Goal: Use online tool/utility: Utilize a website feature to perform a specific function

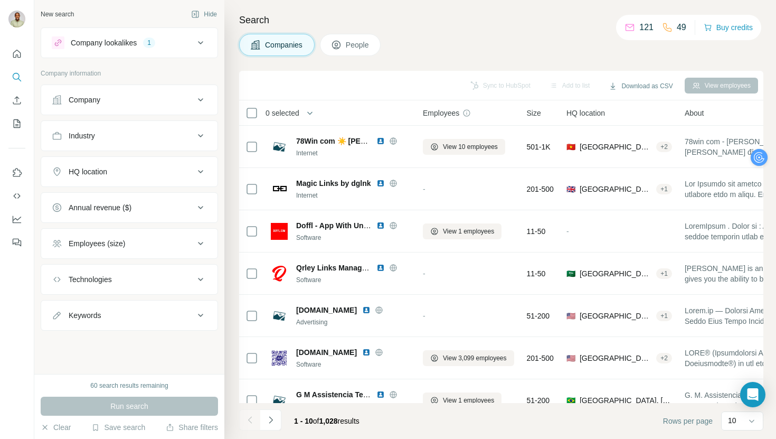
click at [165, 128] on button "Industry" at bounding box center [129, 135] width 176 height 25
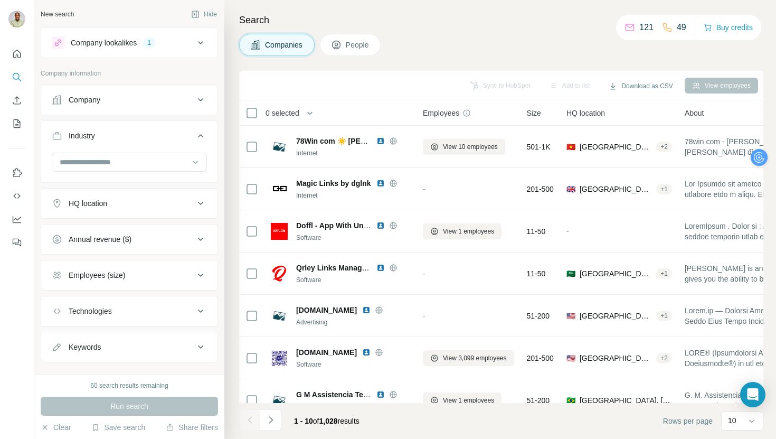
click at [176, 43] on div "Company lookalikes 1" at bounding box center [123, 42] width 142 height 13
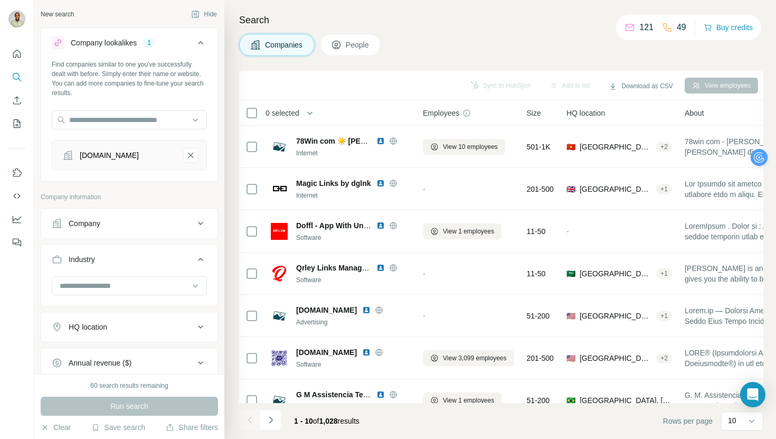
click at [187, 45] on div "Company lookalikes 1" at bounding box center [123, 42] width 142 height 13
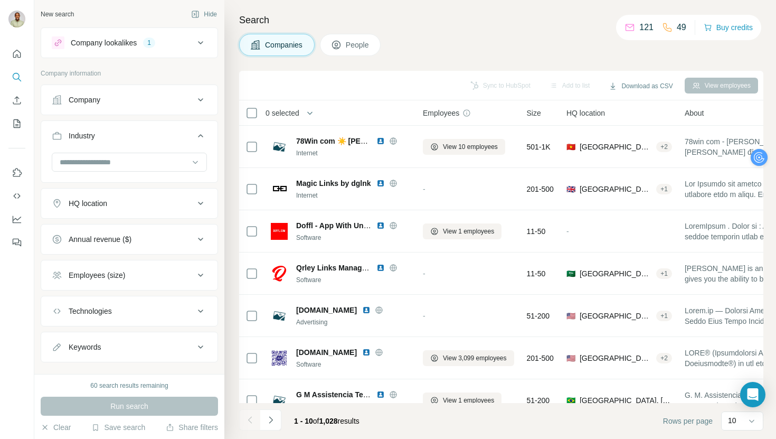
click at [201, 43] on icon at bounding box center [200, 42] width 5 height 3
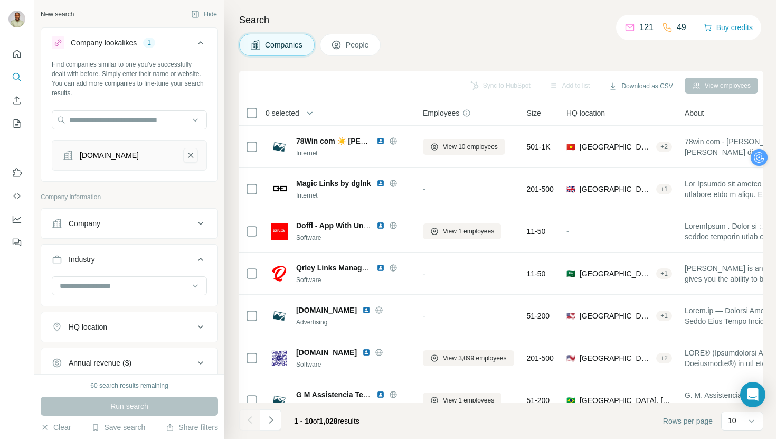
click at [192, 154] on icon "bit.ly-remove-button" at bounding box center [190, 155] width 9 height 11
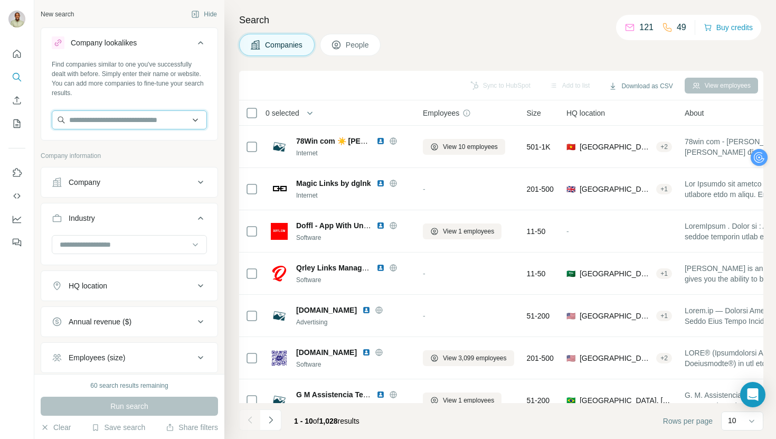
click at [177, 124] on input "text" at bounding box center [129, 119] width 155 height 19
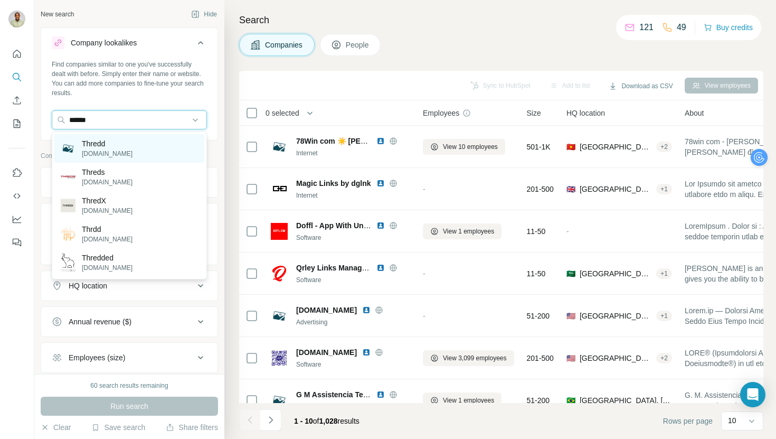
type input "******"
click at [136, 149] on div "Thredd [DOMAIN_NAME]" at bounding box center [129, 148] width 150 height 28
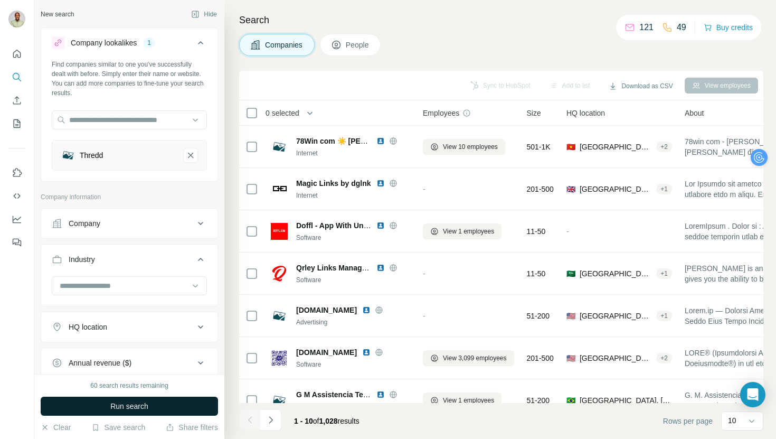
click at [104, 399] on button "Run search" at bounding box center [129, 405] width 177 height 19
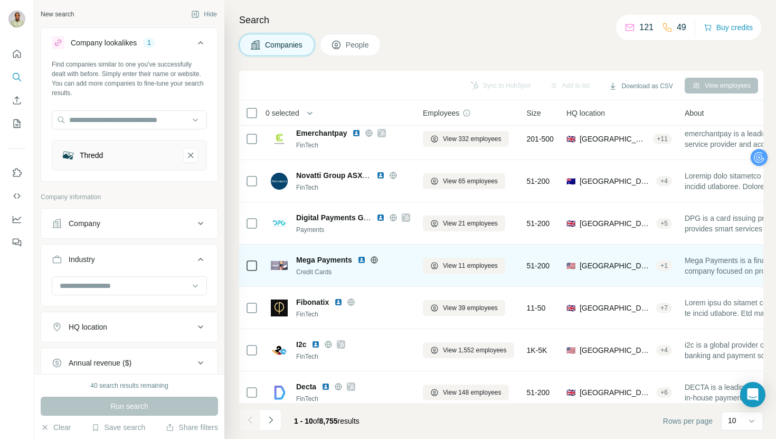
scroll to position [145, 0]
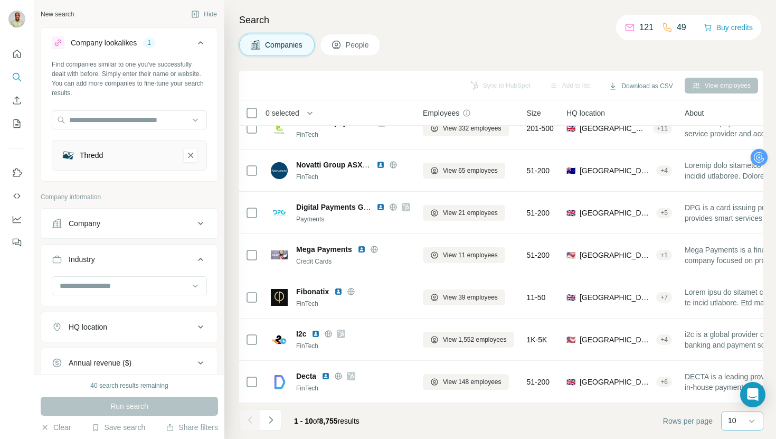
click at [739, 420] on div "10" at bounding box center [741, 420] width 26 height 11
click at [742, 344] on div "60" at bounding box center [742, 340] width 24 height 11
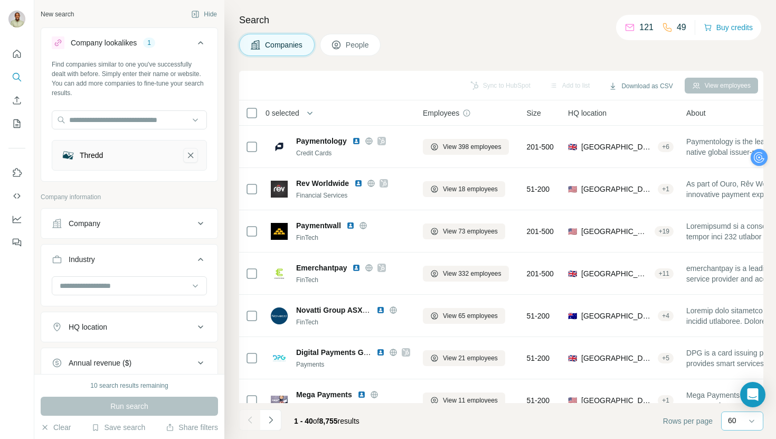
click at [186, 154] on icon "Thredd-remove-button" at bounding box center [190, 155] width 9 height 11
